Goal: Task Accomplishment & Management: Manage account settings

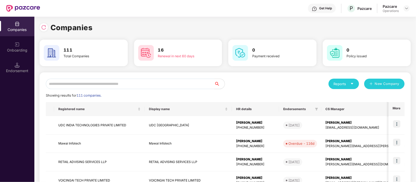
click at [86, 84] on input "text" at bounding box center [130, 84] width 168 height 10
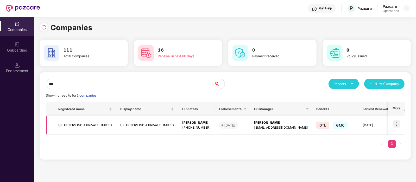
type input "***"
click at [84, 125] on td "UFI FILTERS INDIA PRIVATE LIMITED" at bounding box center [85, 125] width 62 height 18
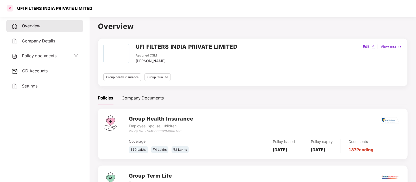
click at [10, 7] on div at bounding box center [10, 8] width 8 height 8
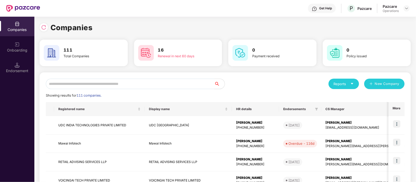
click at [98, 85] on input "text" at bounding box center [130, 84] width 168 height 10
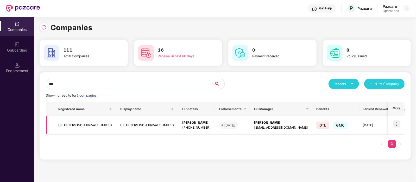
type input "***"
click at [394, 125] on img at bounding box center [396, 123] width 7 height 7
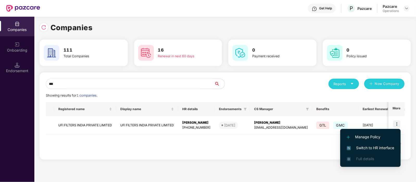
click at [378, 146] on span "Switch to HR interface" at bounding box center [370, 148] width 47 height 6
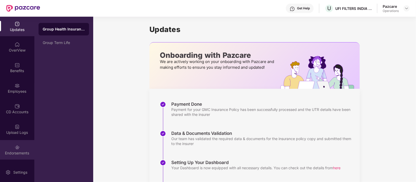
click at [15, 148] on img at bounding box center [17, 147] width 5 height 5
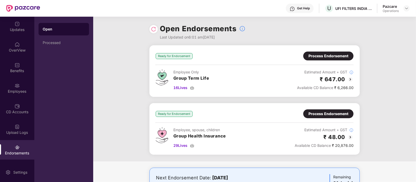
click at [322, 112] on div "Process Endorsement" at bounding box center [328, 114] width 40 height 6
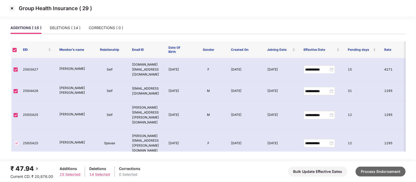
click at [378, 173] on button "Process Endorsement" at bounding box center [380, 172] width 50 height 10
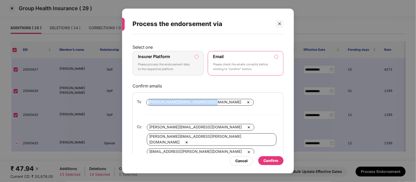
drag, startPoint x: 209, startPoint y: 102, endPoint x: 148, endPoint y: 102, distance: 61.7
click at [148, 102] on div "[PERSON_NAME][EMAIL_ADDRESS][DOMAIN_NAME]" at bounding box center [199, 102] width 107 height 7
drag, startPoint x: 203, startPoint y: 102, endPoint x: 192, endPoint y: 102, distance: 10.4
click at [192, 102] on span "[PERSON_NAME][EMAIL_ADDRESS][DOMAIN_NAME]" at bounding box center [195, 102] width 93 height 4
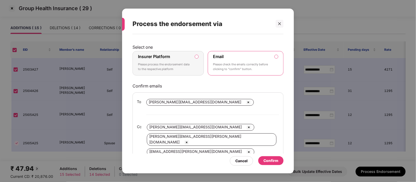
click at [192, 102] on span "[PERSON_NAME][EMAIL_ADDRESS][DOMAIN_NAME]" at bounding box center [195, 102] width 93 height 4
copy span "[PERSON_NAME][EMAIL_ADDRESS][DOMAIN_NAME]"
drag, startPoint x: 210, startPoint y: 102, endPoint x: 148, endPoint y: 99, distance: 61.5
click at [148, 99] on div "[PERSON_NAME][EMAIL_ADDRESS][DOMAIN_NAME]" at bounding box center [199, 102] width 107 height 7
click at [277, 161] on div "Confirm" at bounding box center [270, 161] width 15 height 6
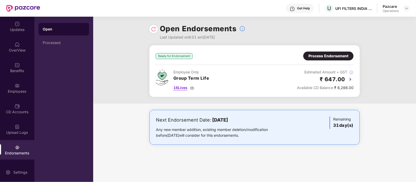
click at [175, 89] on span "16 Lives" at bounding box center [180, 88] width 14 height 6
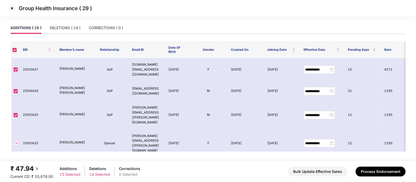
click at [11, 9] on img at bounding box center [12, 8] width 8 height 8
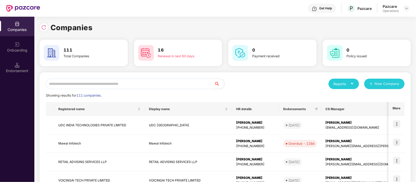
click at [96, 82] on input "text" at bounding box center [130, 84] width 168 height 10
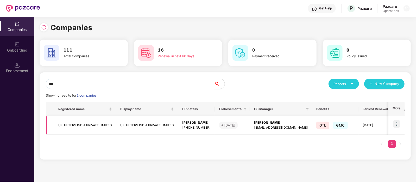
type input "***"
click at [100, 121] on td "UFI FILTERS INDIA PRIVATE LIMITED" at bounding box center [85, 125] width 62 height 18
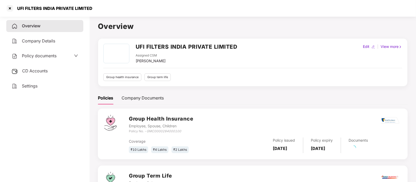
click at [43, 71] on span "CD Accounts" at bounding box center [34, 70] width 25 height 5
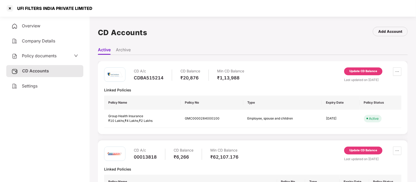
click at [364, 75] on div "Update CD Balance" at bounding box center [363, 72] width 38 height 10
click at [361, 75] on div "Update CD Balance" at bounding box center [363, 72] width 38 height 10
click at [356, 72] on div "Update CD Balance" at bounding box center [363, 71] width 28 height 5
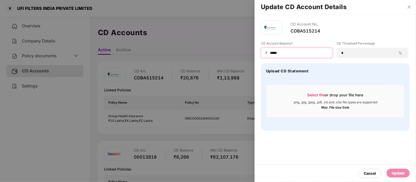
click at [296, 53] on input "*****" at bounding box center [298, 52] width 59 height 5
type input "*"
type input "*****"
click at [407, 170] on div "Update" at bounding box center [397, 173] width 23 height 9
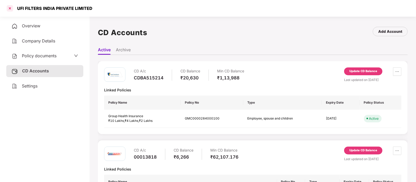
click at [11, 8] on div at bounding box center [10, 8] width 8 height 8
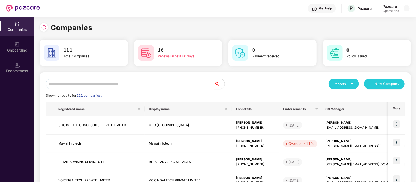
click at [125, 82] on input "text" at bounding box center [130, 84] width 168 height 10
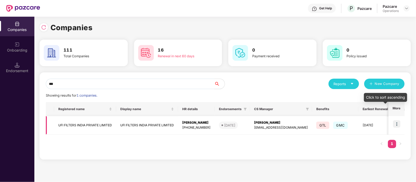
type input "***"
click at [399, 123] on img at bounding box center [396, 123] width 7 height 7
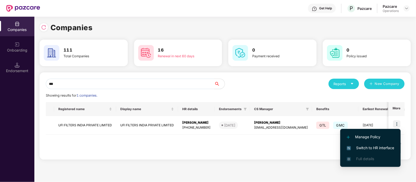
click at [366, 148] on span "Switch to HR interface" at bounding box center [370, 148] width 47 height 6
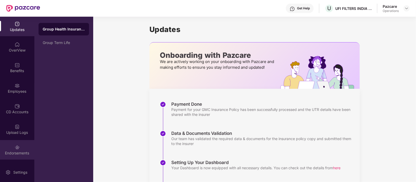
click at [17, 145] on img at bounding box center [17, 147] width 5 height 5
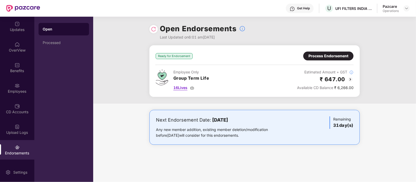
click at [180, 88] on span "16 Lives" at bounding box center [180, 88] width 14 height 6
